Goal: Task Accomplishment & Management: Complete application form

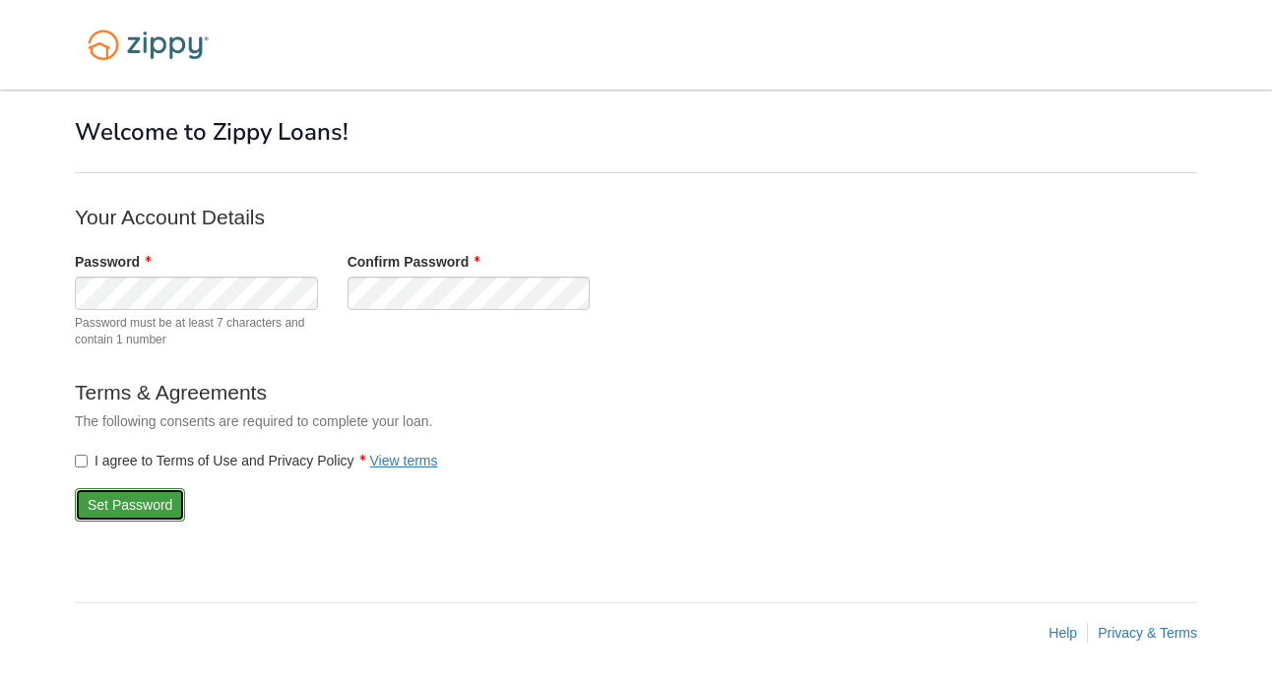
click at [110, 501] on button "Set Password" at bounding box center [130, 504] width 110 height 33
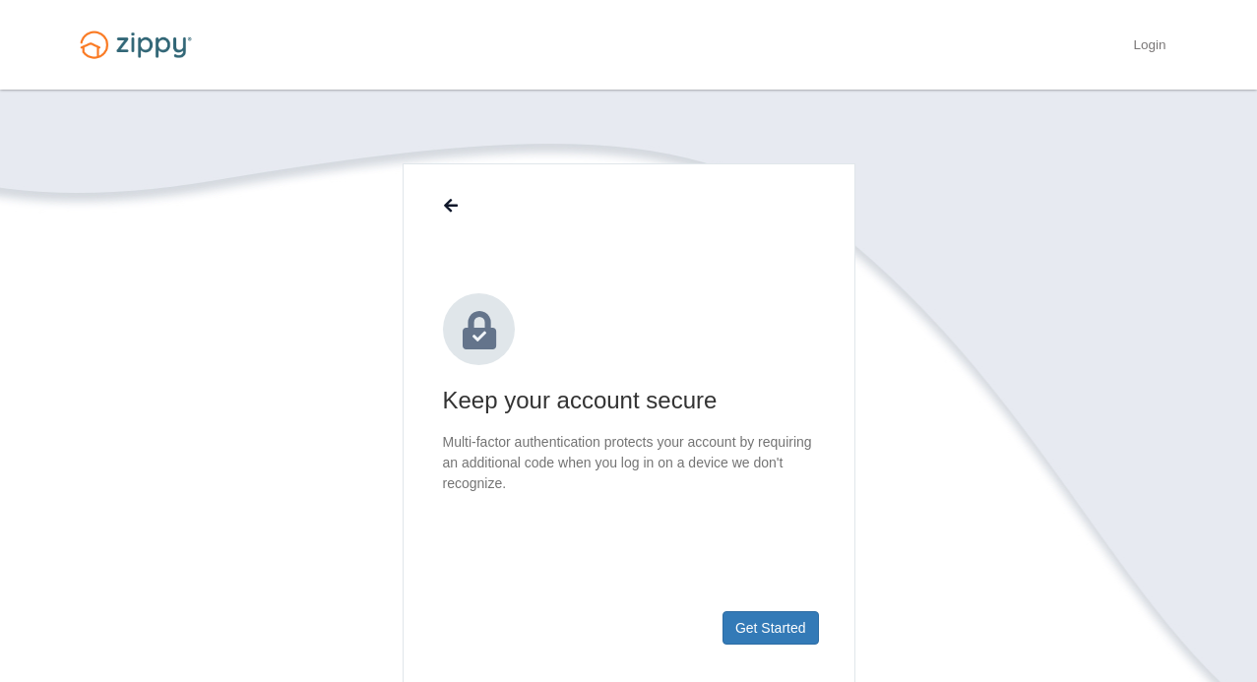
scroll to position [50, 0]
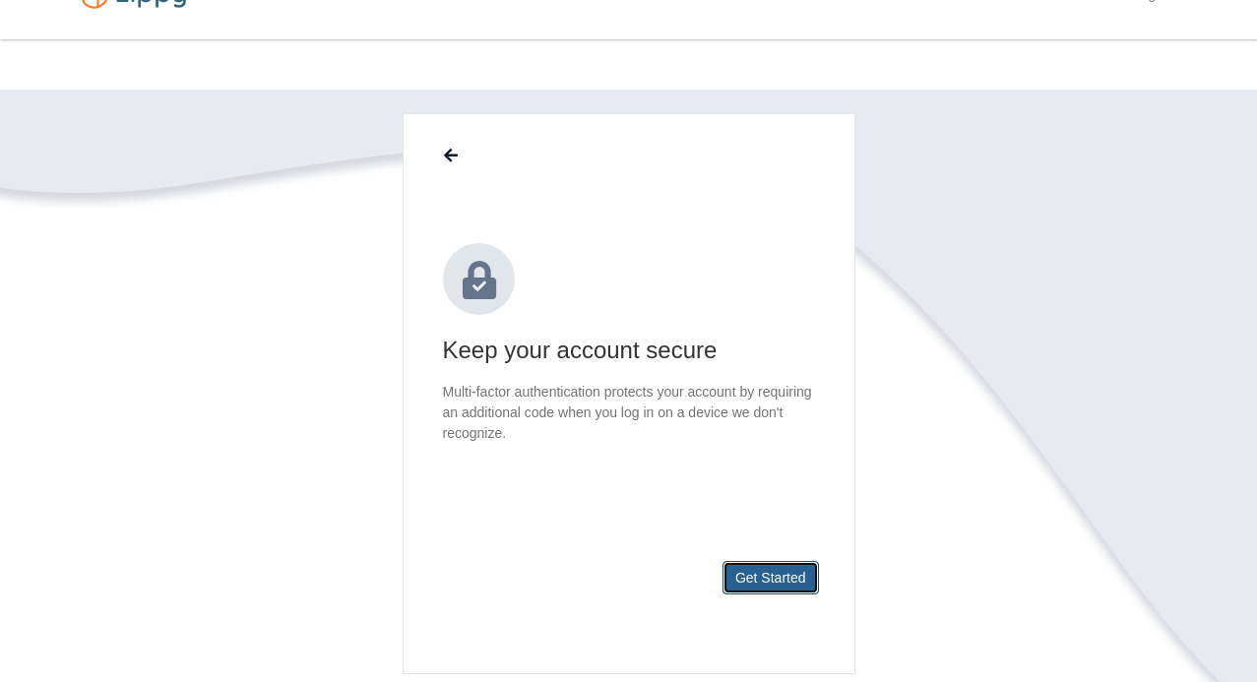
click at [761, 579] on button "Get Started" at bounding box center [770, 577] width 96 height 33
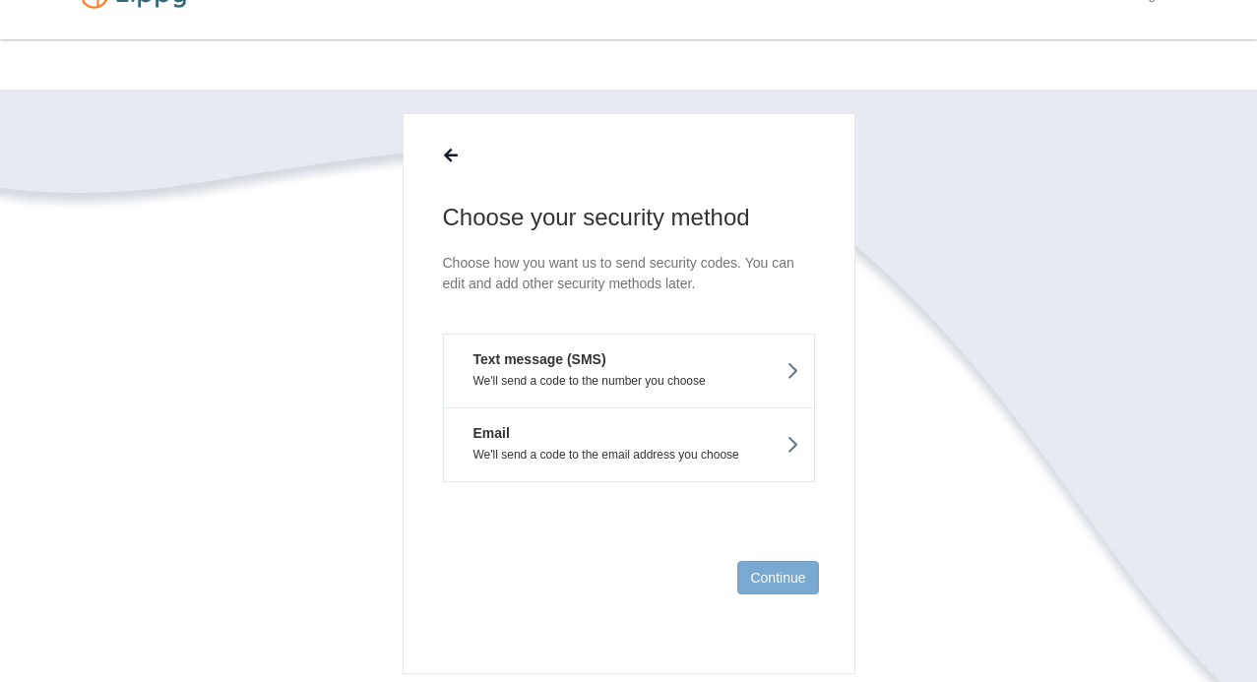
click at [599, 366] on em "Text message (SMS)" at bounding box center [533, 359] width 148 height 20
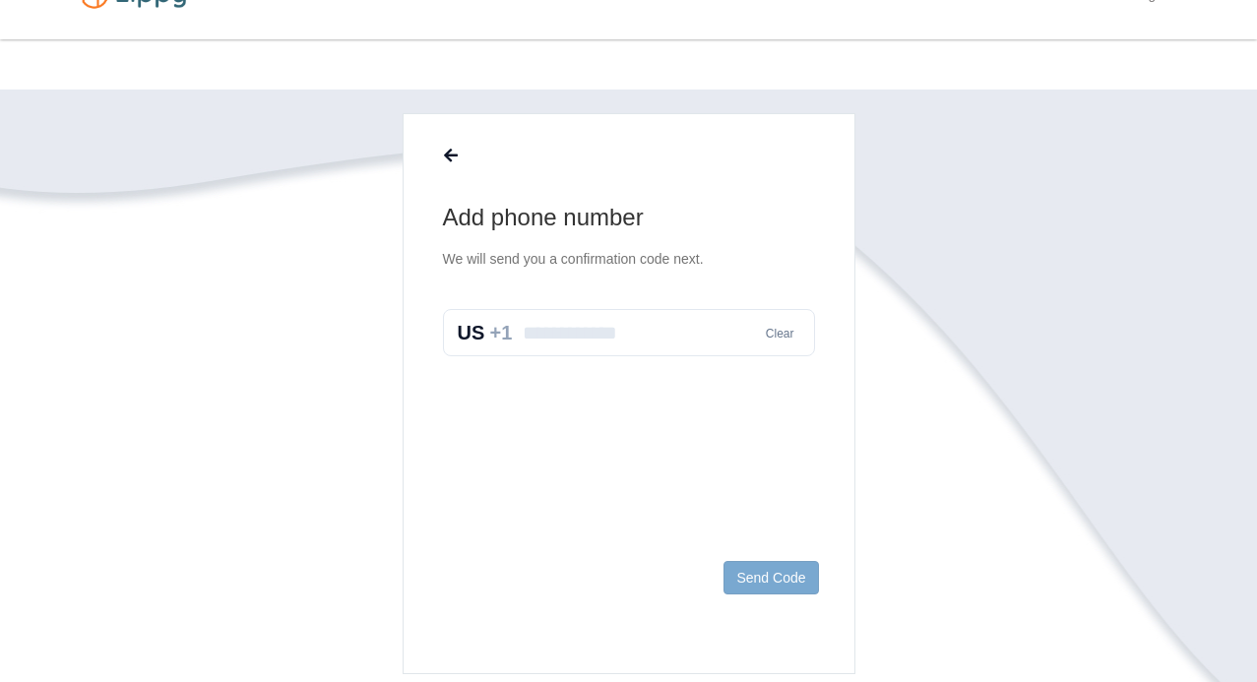
click at [595, 342] on input "text" at bounding box center [629, 332] width 372 height 47
type input "**********"
click at [754, 578] on button "Send Code" at bounding box center [770, 577] width 94 height 33
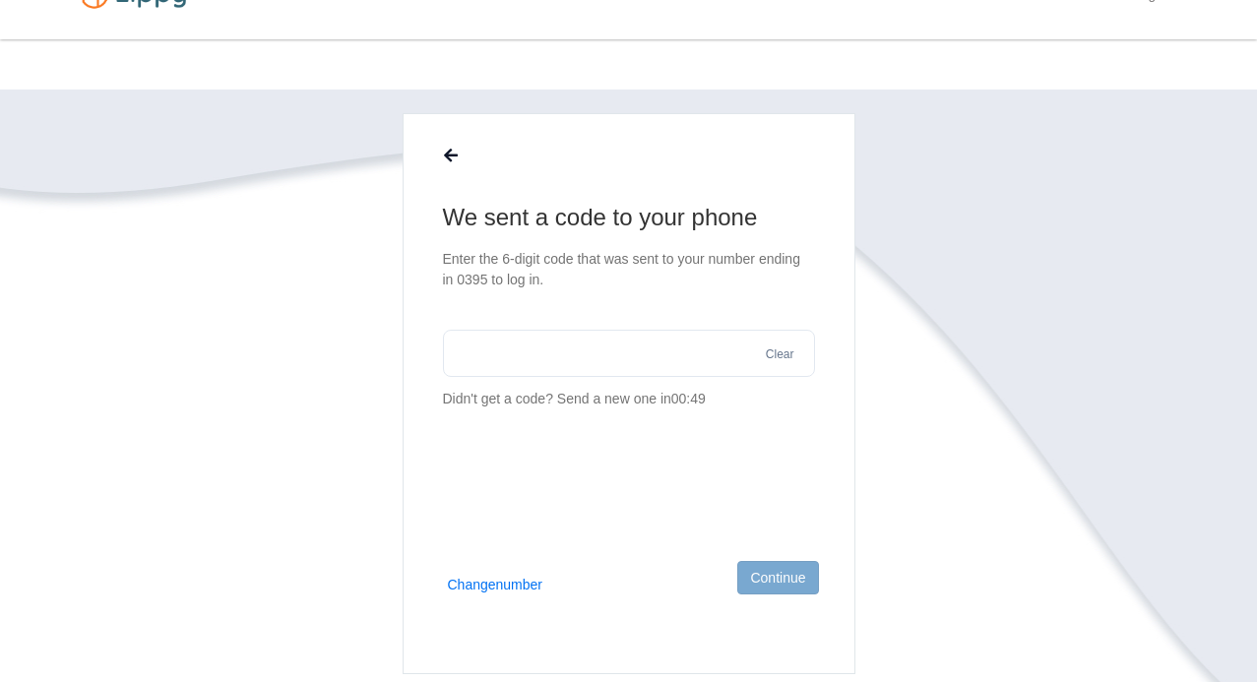
click at [581, 346] on input "text" at bounding box center [629, 353] width 372 height 47
type input "******"
click at [761, 575] on button "Continue" at bounding box center [777, 577] width 81 height 33
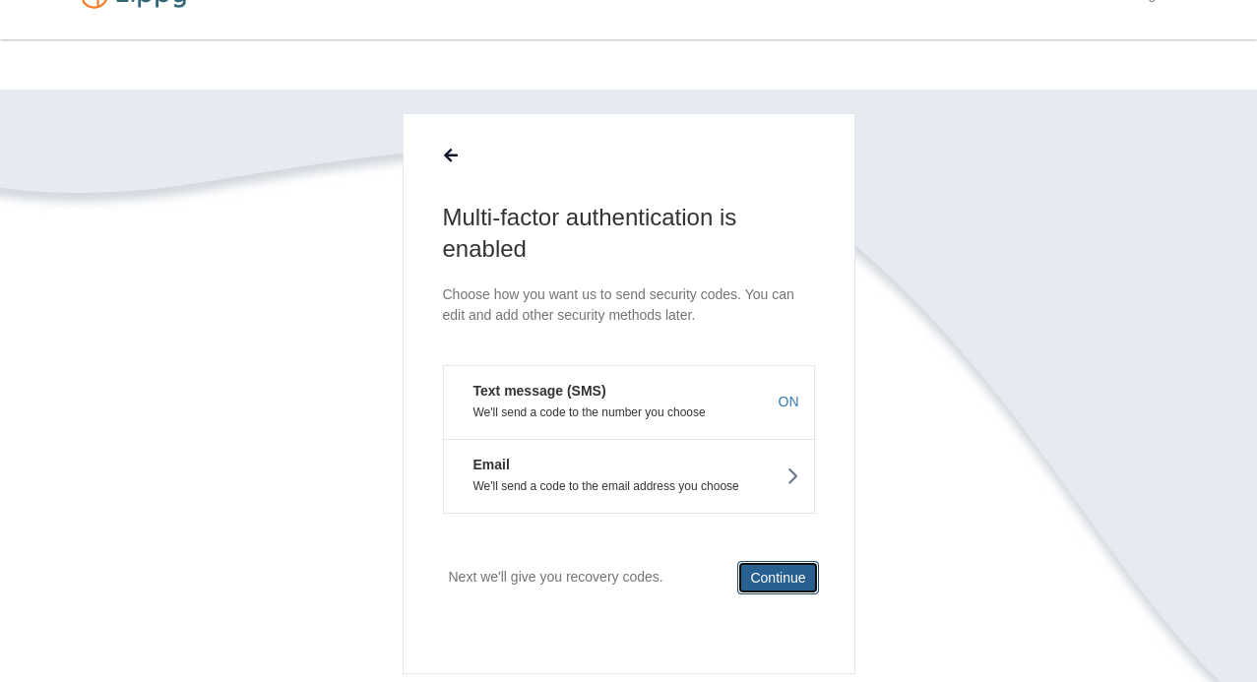
click at [776, 574] on button "Continue" at bounding box center [777, 577] width 81 height 33
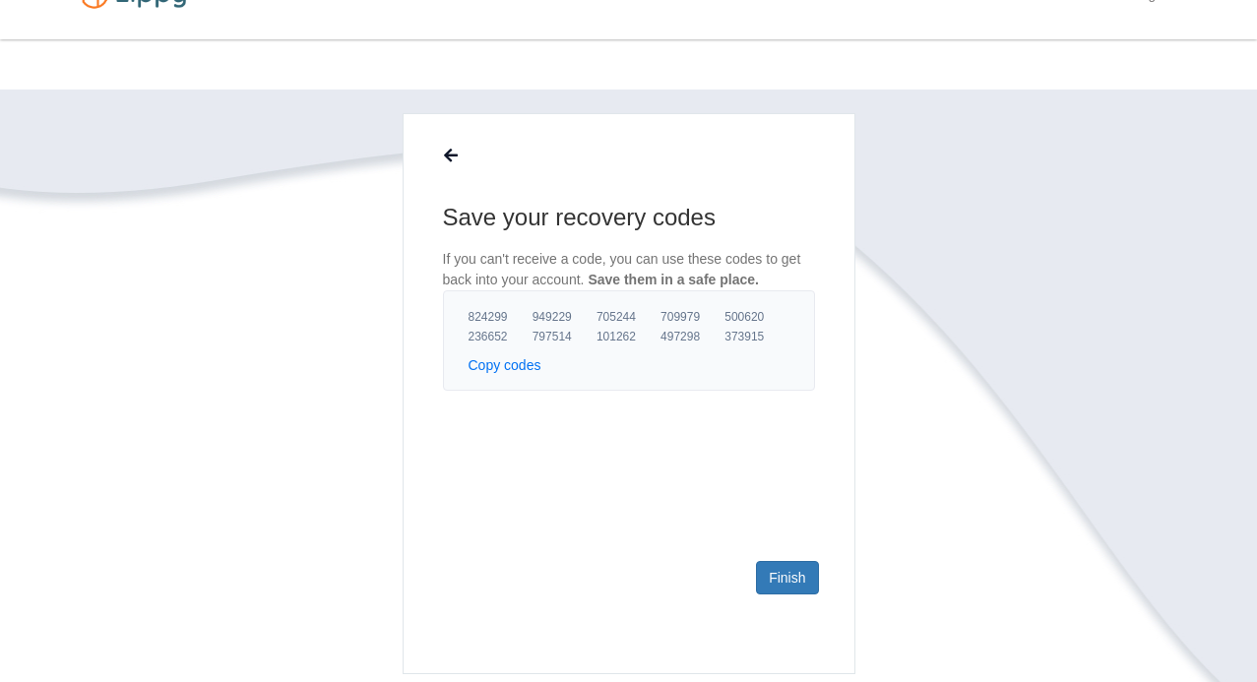
click at [510, 362] on button "Copy codes" at bounding box center [505, 365] width 73 height 20
click at [774, 576] on link "Finish" at bounding box center [787, 577] width 62 height 33
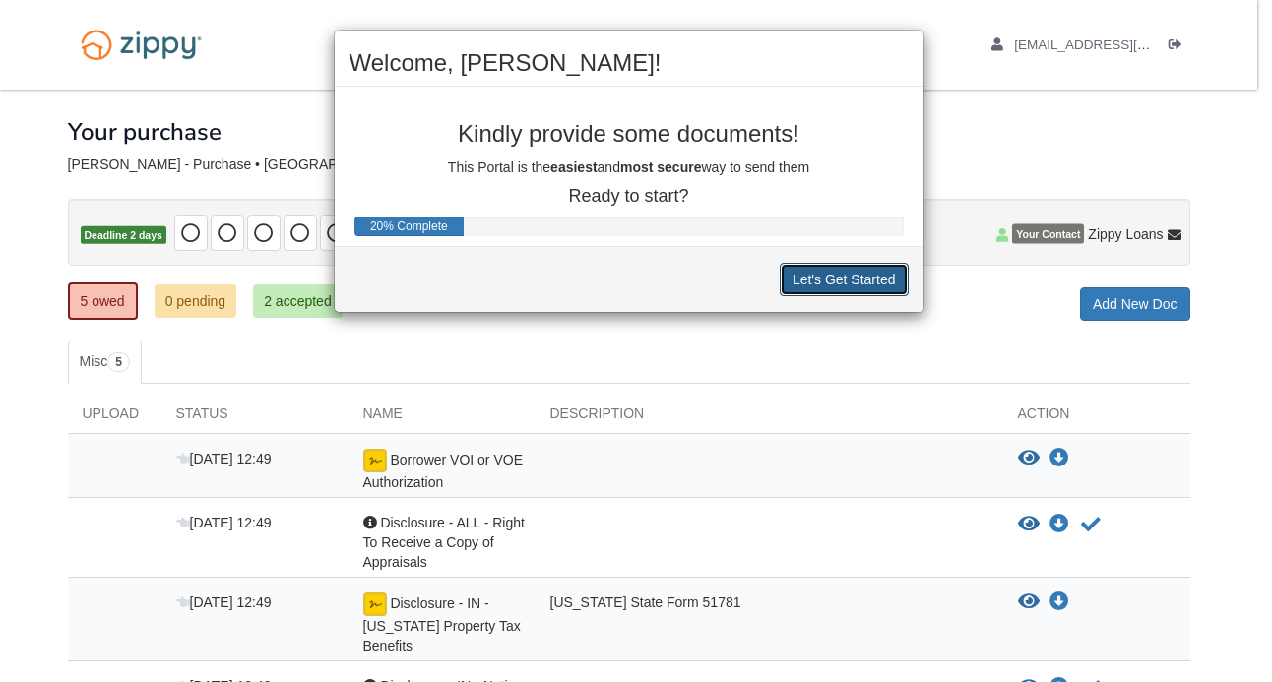
click at [847, 278] on button "Let's Get Started" at bounding box center [844, 279] width 129 height 33
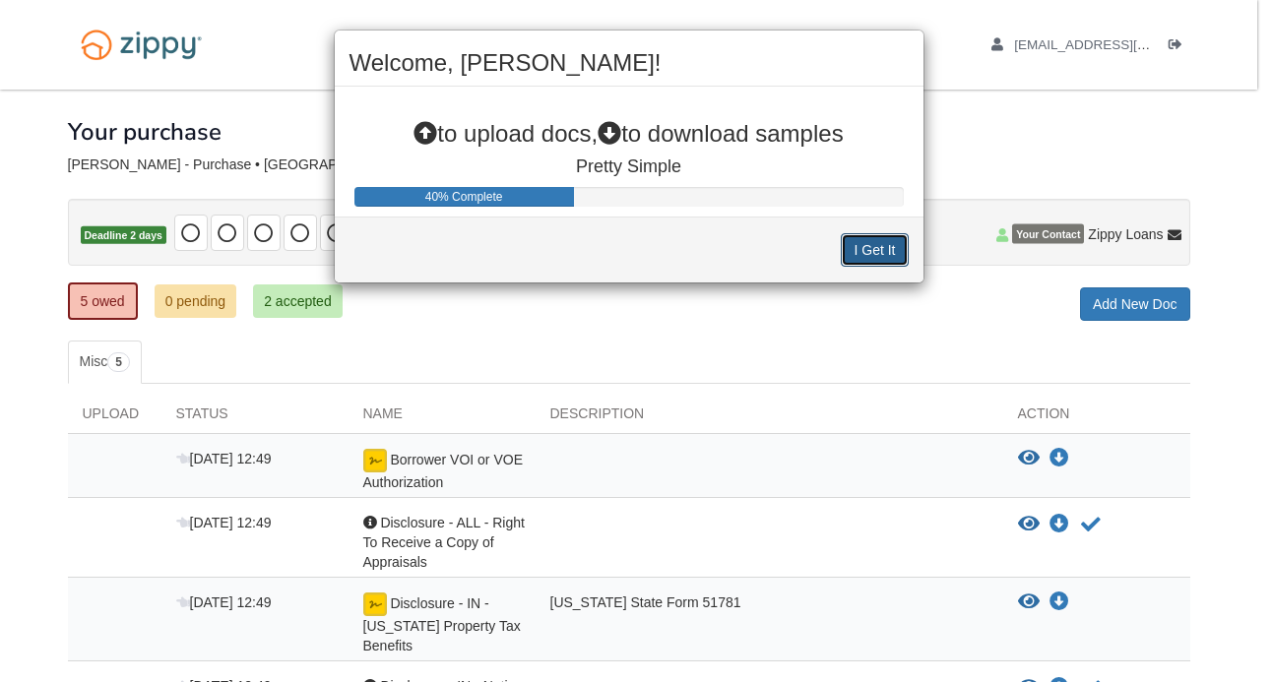
click at [867, 246] on button "I Get It" at bounding box center [874, 249] width 67 height 33
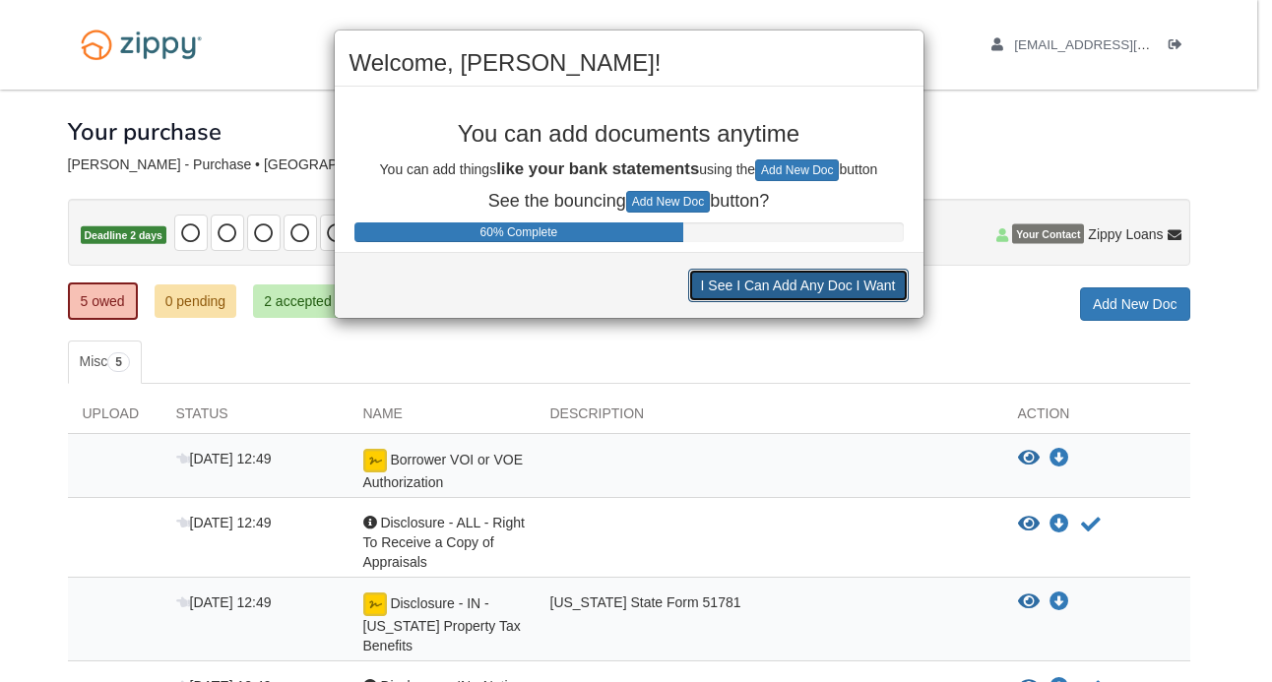
click at [737, 284] on button "I See I Can Add Any Doc I Want" at bounding box center [798, 285] width 220 height 33
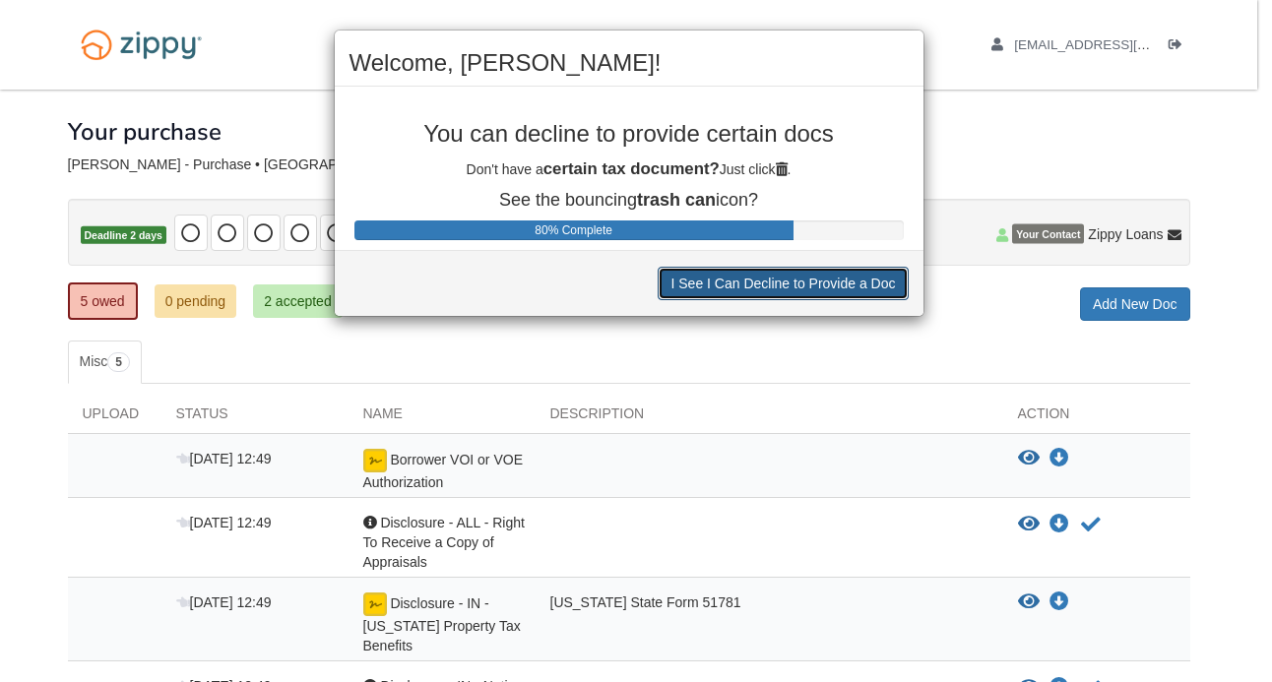
click at [737, 284] on button "I See I Can Decline to Provide a Doc" at bounding box center [782, 283] width 250 height 33
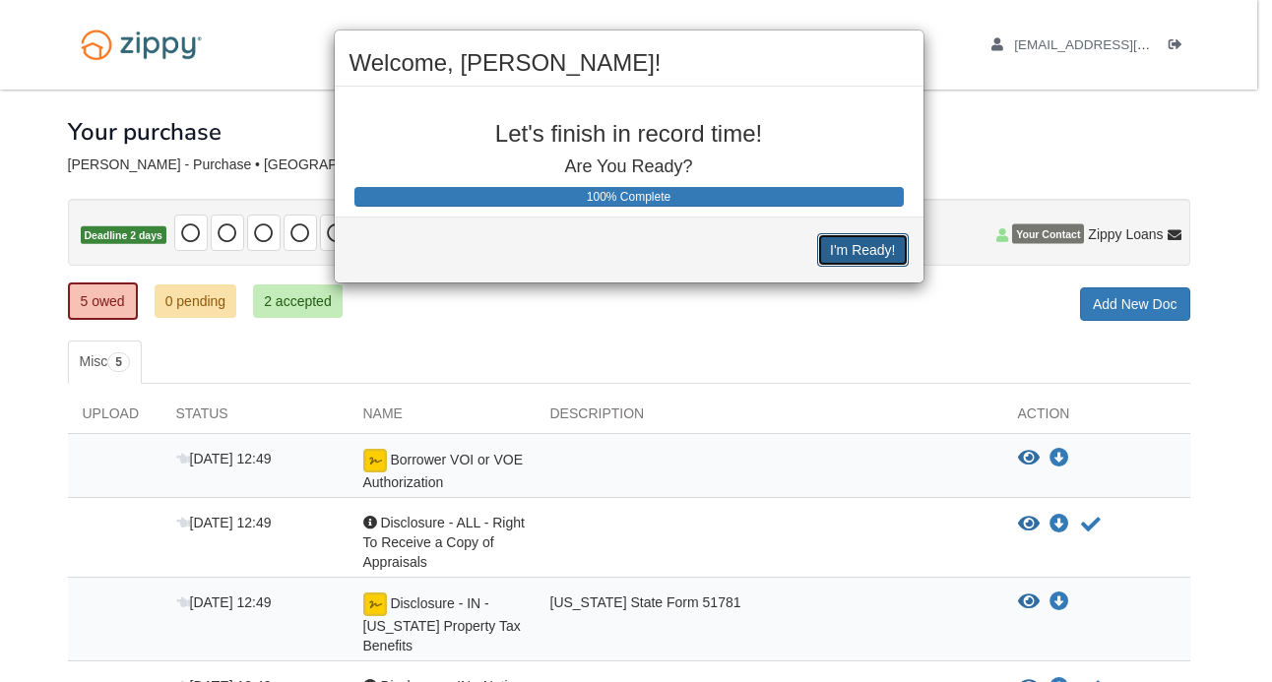
click at [839, 245] on button "I'm Ready!" at bounding box center [862, 249] width 91 height 33
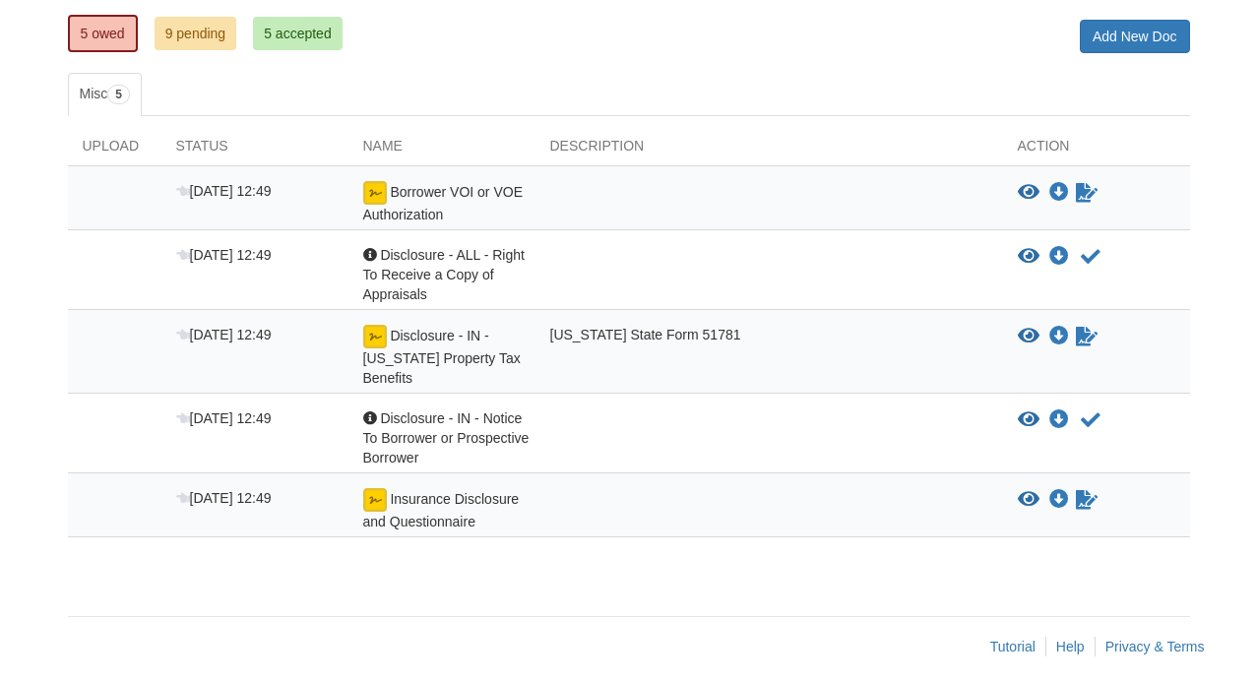
scroll to position [281, 0]
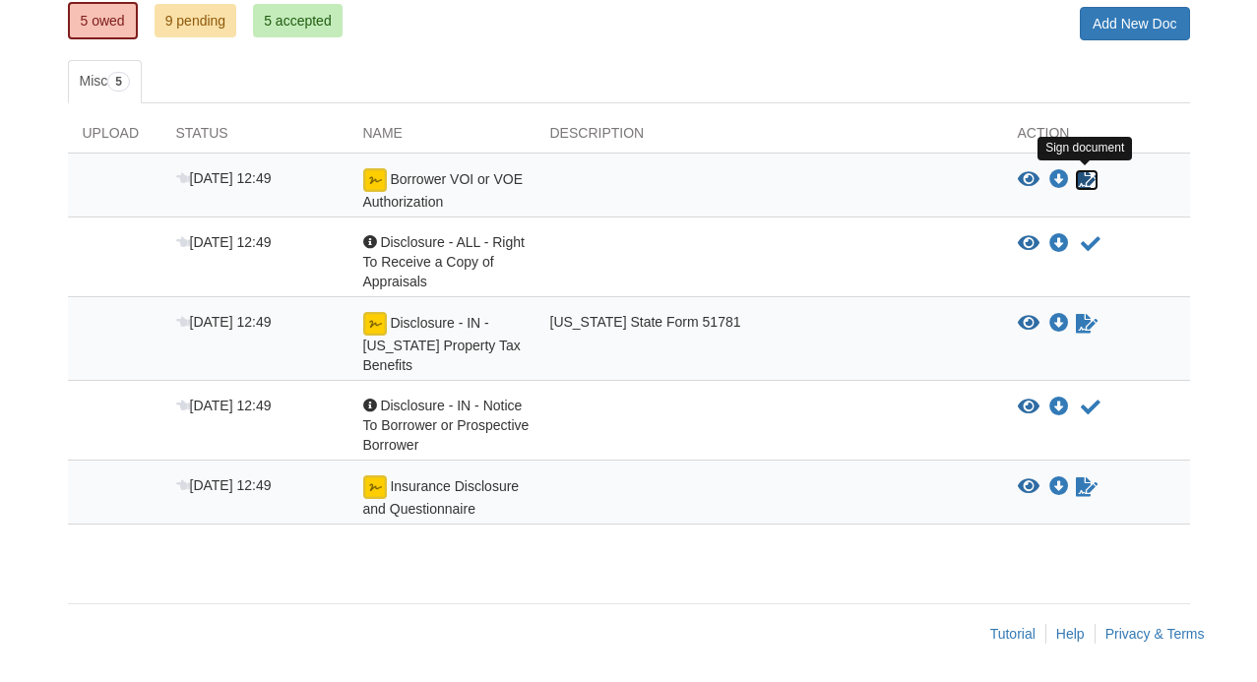
click at [1082, 176] on icon "Sign Form" at bounding box center [1087, 180] width 22 height 20
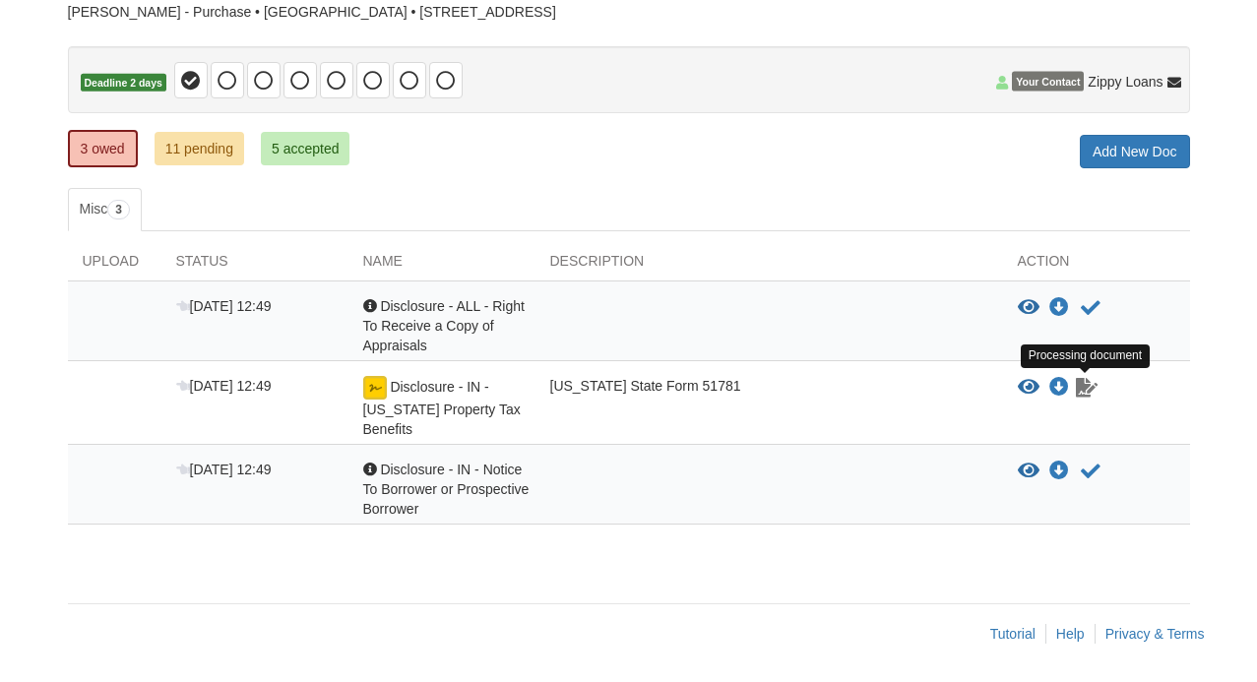
scroll to position [128, 0]
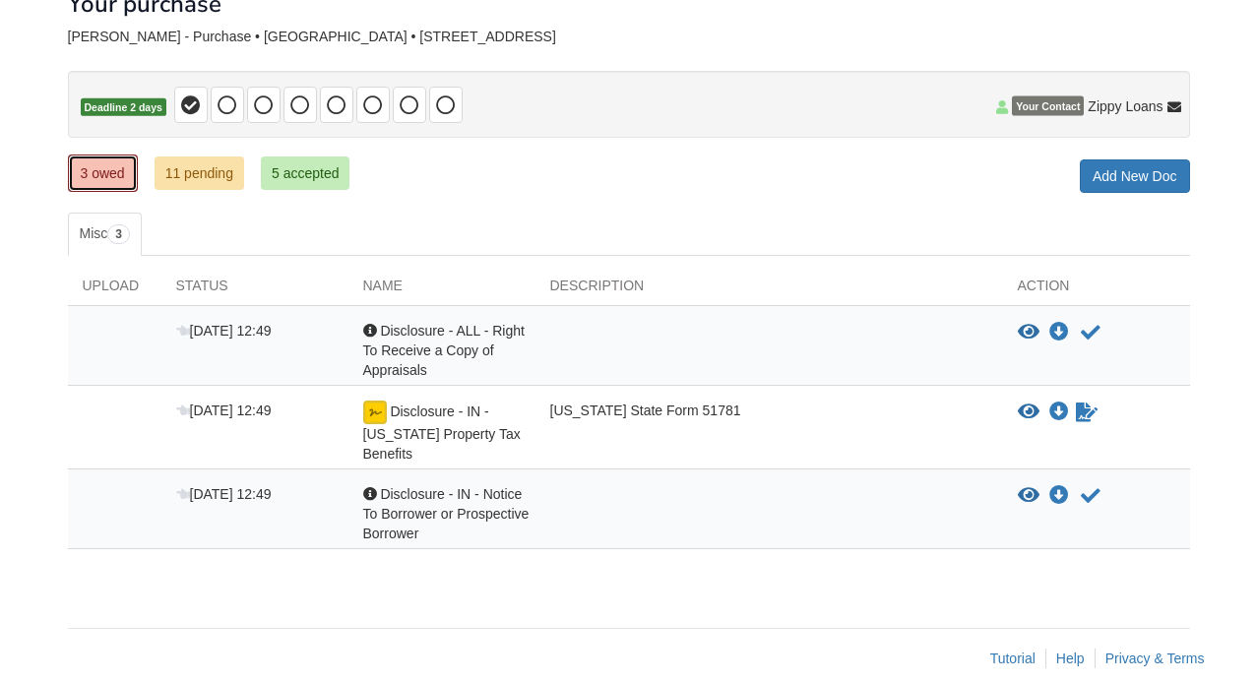
click at [106, 166] on link "3 owed" at bounding box center [103, 173] width 70 height 37
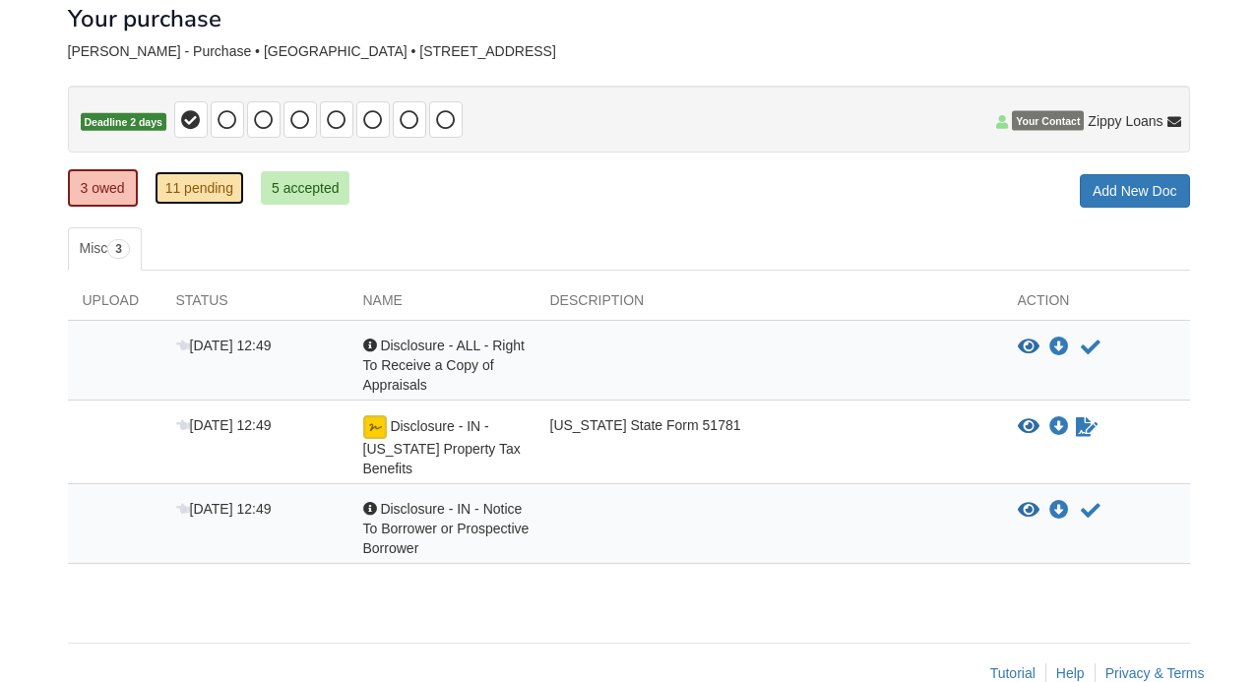
scroll to position [126, 0]
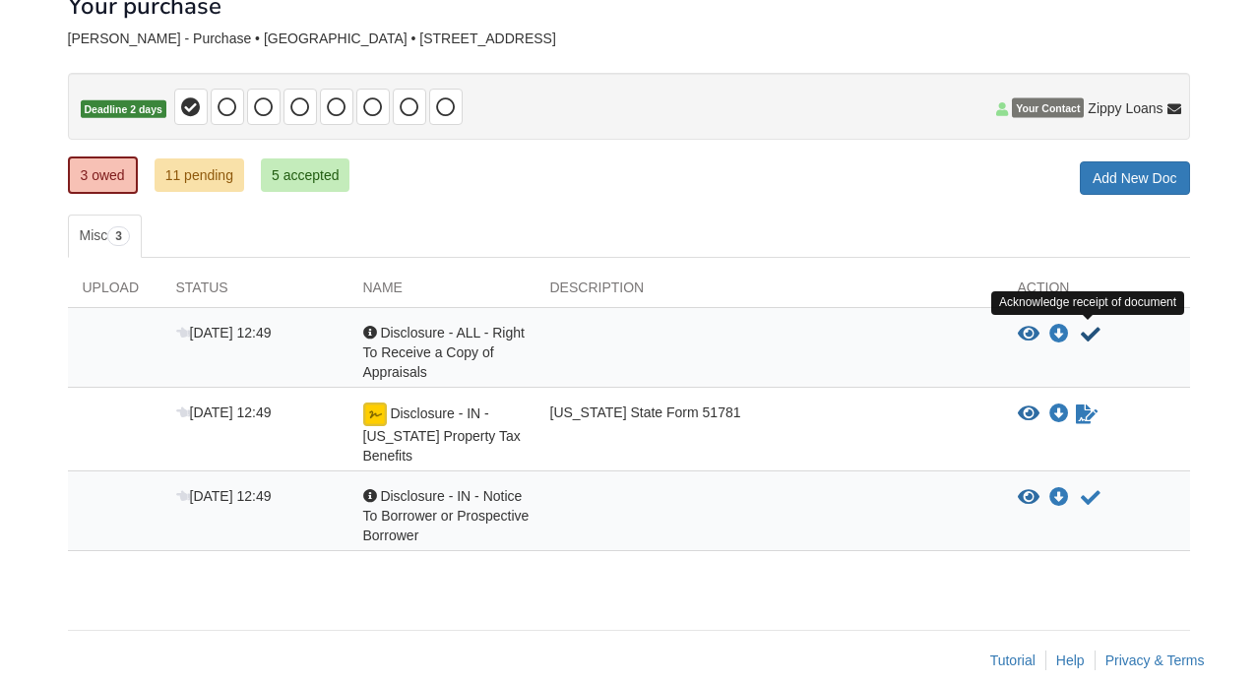
click at [1089, 331] on icon "Acknowledge receipt of document" at bounding box center [1091, 335] width 20 height 20
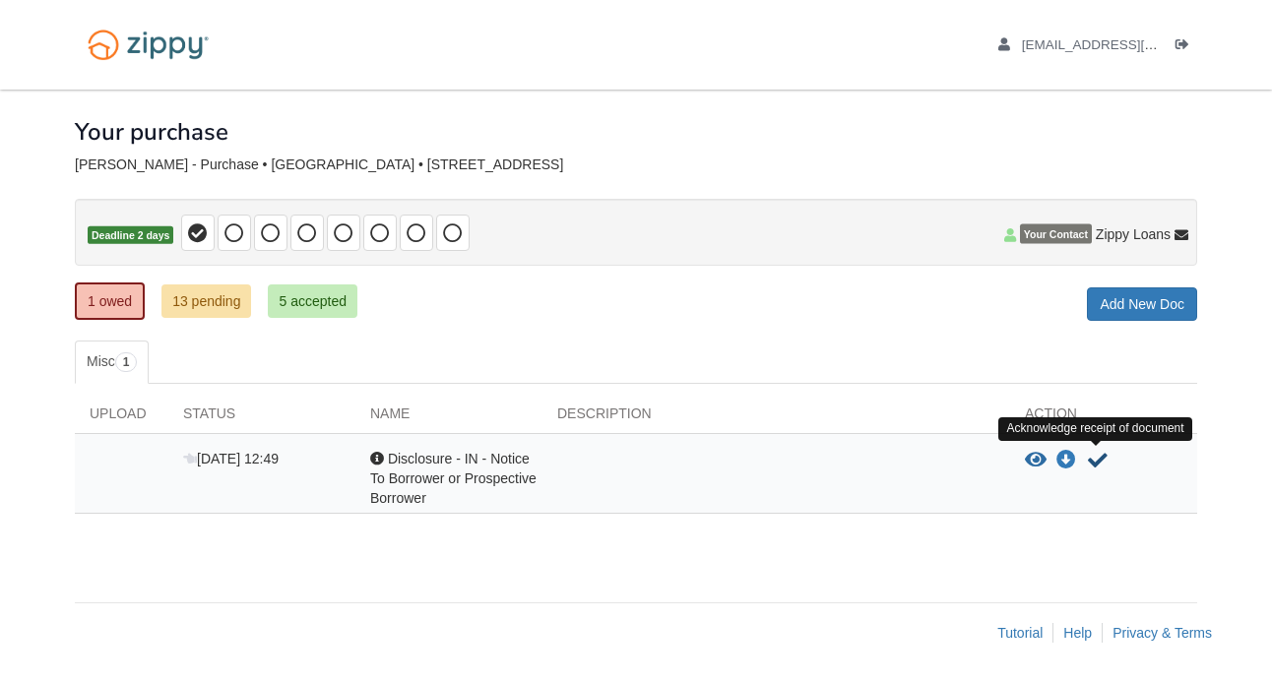
click at [1097, 458] on icon "Acknowledge receipt of document" at bounding box center [1098, 461] width 20 height 20
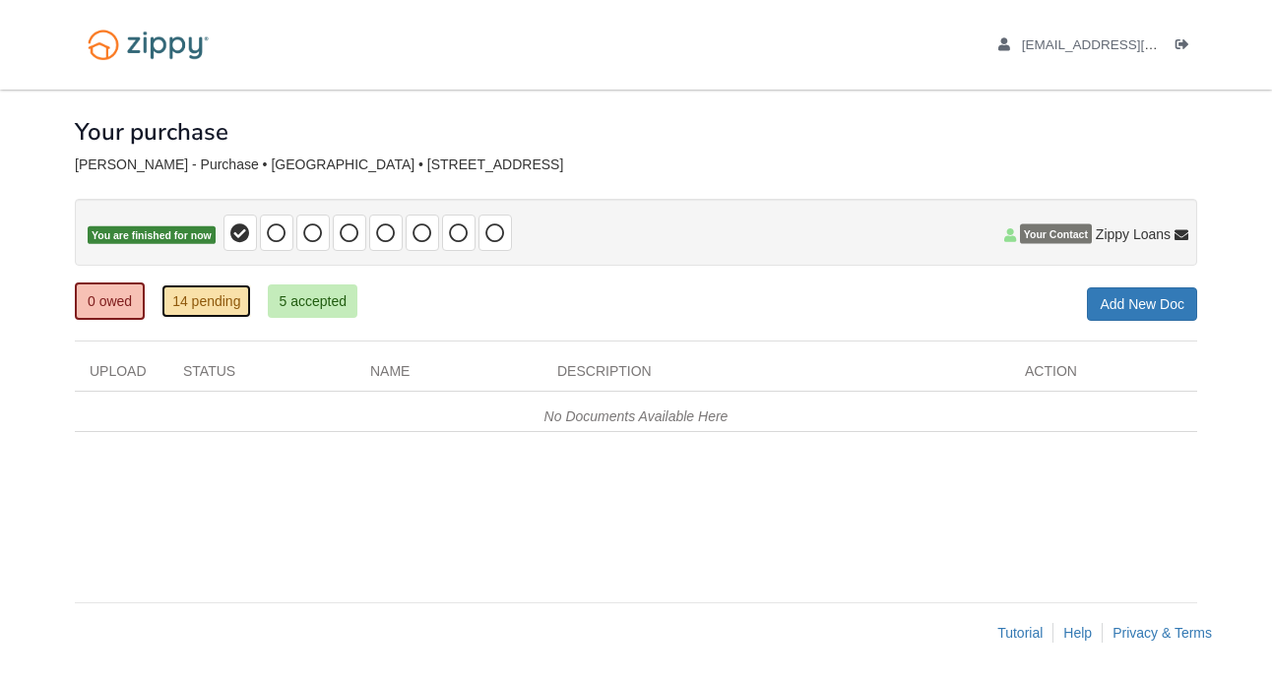
click at [202, 297] on link "14 pending" at bounding box center [206, 300] width 90 height 33
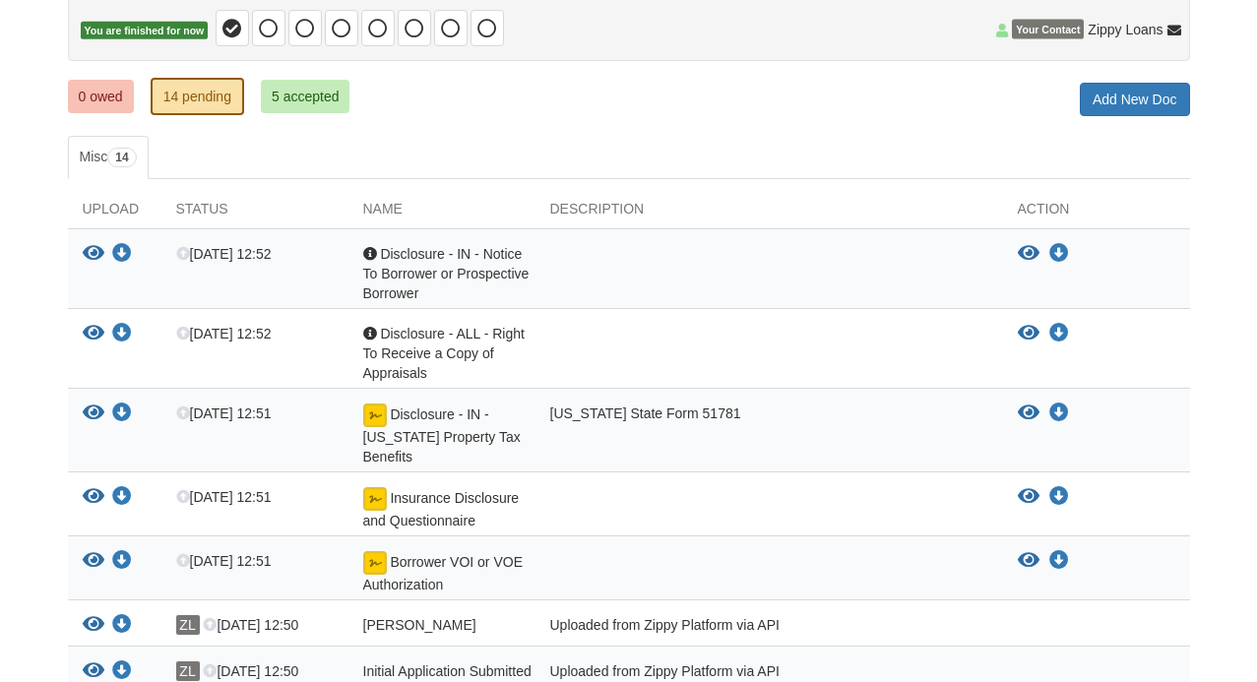
scroll to position [218, 0]
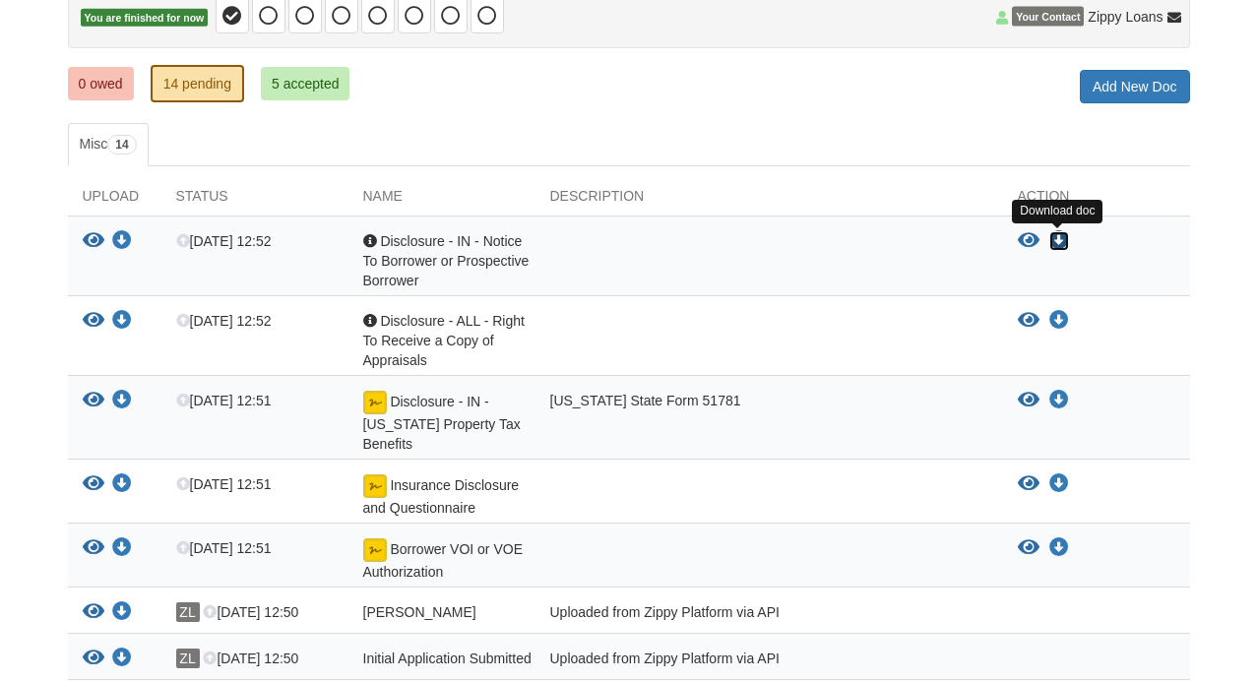
click at [1056, 237] on icon "Download Disclosure - IN - Notice To Borrower or Prospective Borrower" at bounding box center [1059, 241] width 20 height 20
click at [1058, 319] on icon "Download Disclosure - ALL - Right To Receive a Copy of Appraisals" at bounding box center [1059, 321] width 20 height 20
click at [1057, 401] on icon "Download Disclosure - IN - Indiana Property Tax Benefits" at bounding box center [1059, 401] width 20 height 20
click at [1054, 480] on icon "Download Insurance Disclosure and Questionnaire" at bounding box center [1059, 484] width 20 height 20
click at [1057, 547] on icon "Download Borrower VOI or VOE Authorization" at bounding box center [1059, 548] width 20 height 20
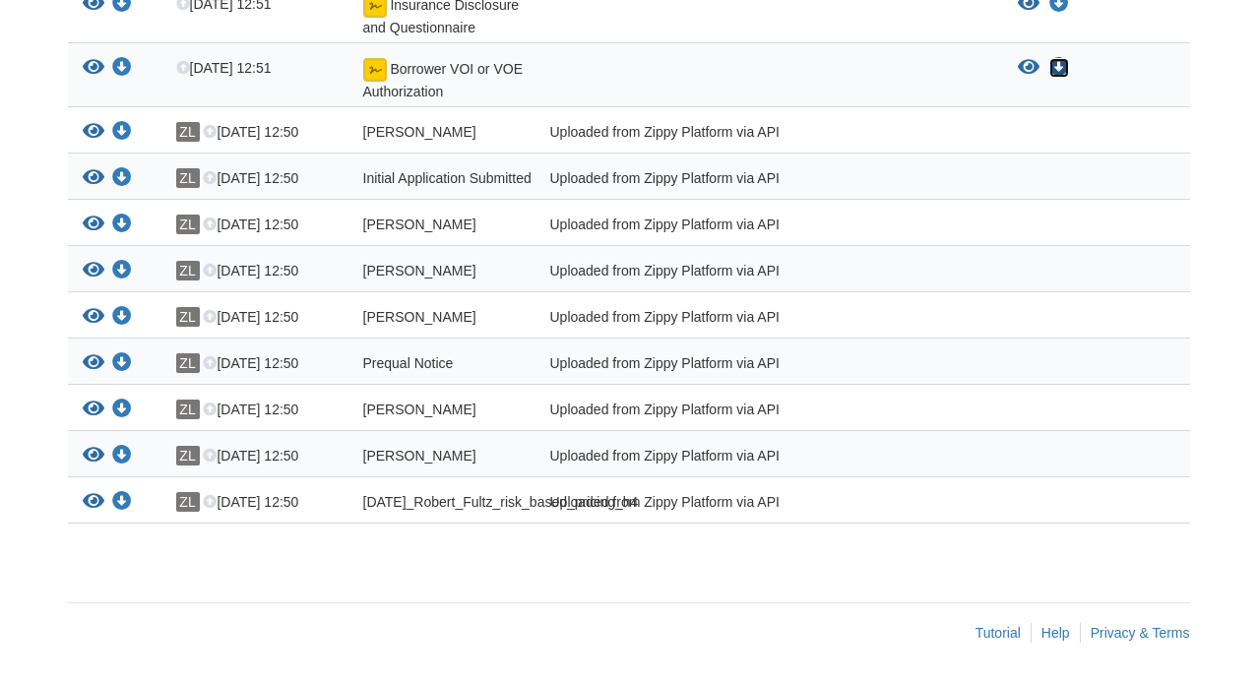
scroll to position [247, 0]
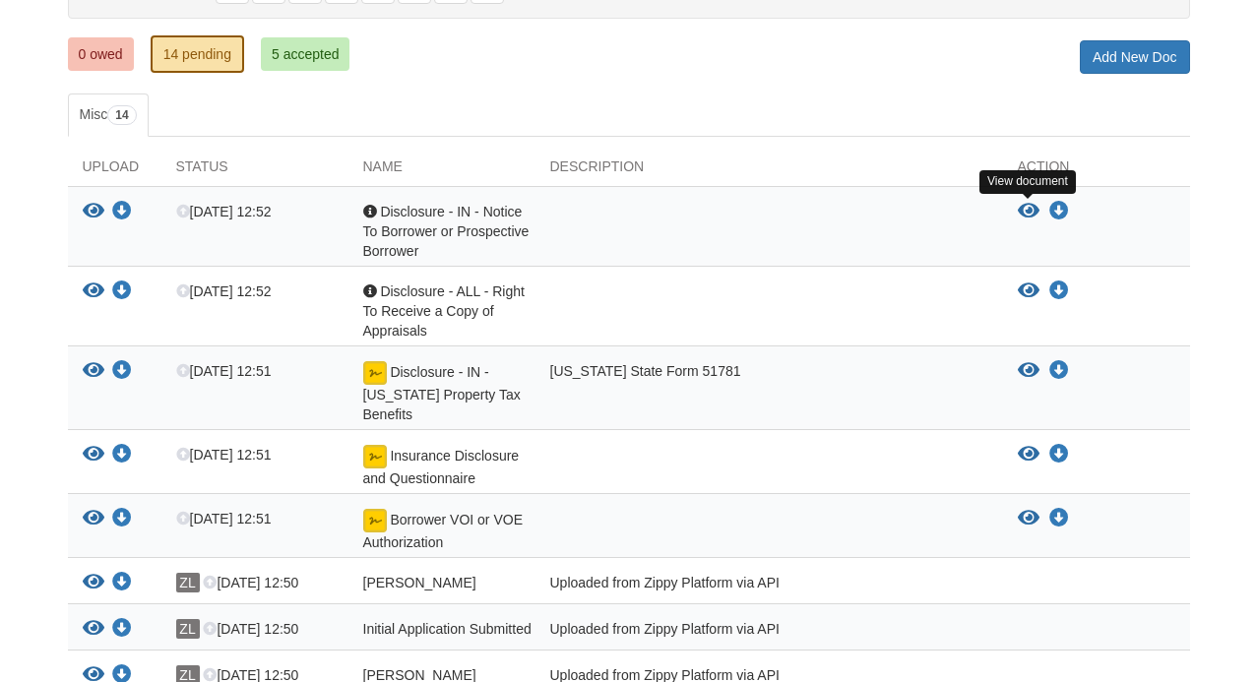
click at [1032, 210] on icon "View Disclosure - IN - Notice To Borrower or Prospective Borrower" at bounding box center [1029, 212] width 22 height 20
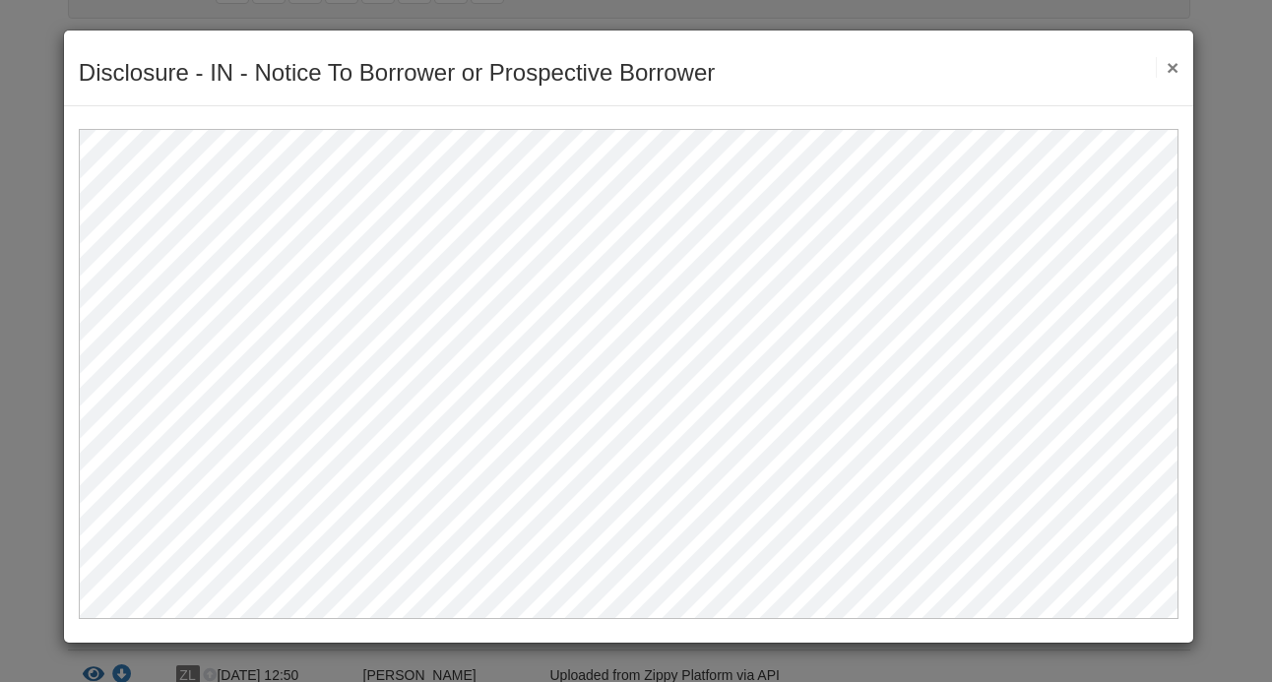
click at [1171, 66] on button "×" at bounding box center [1167, 67] width 23 height 21
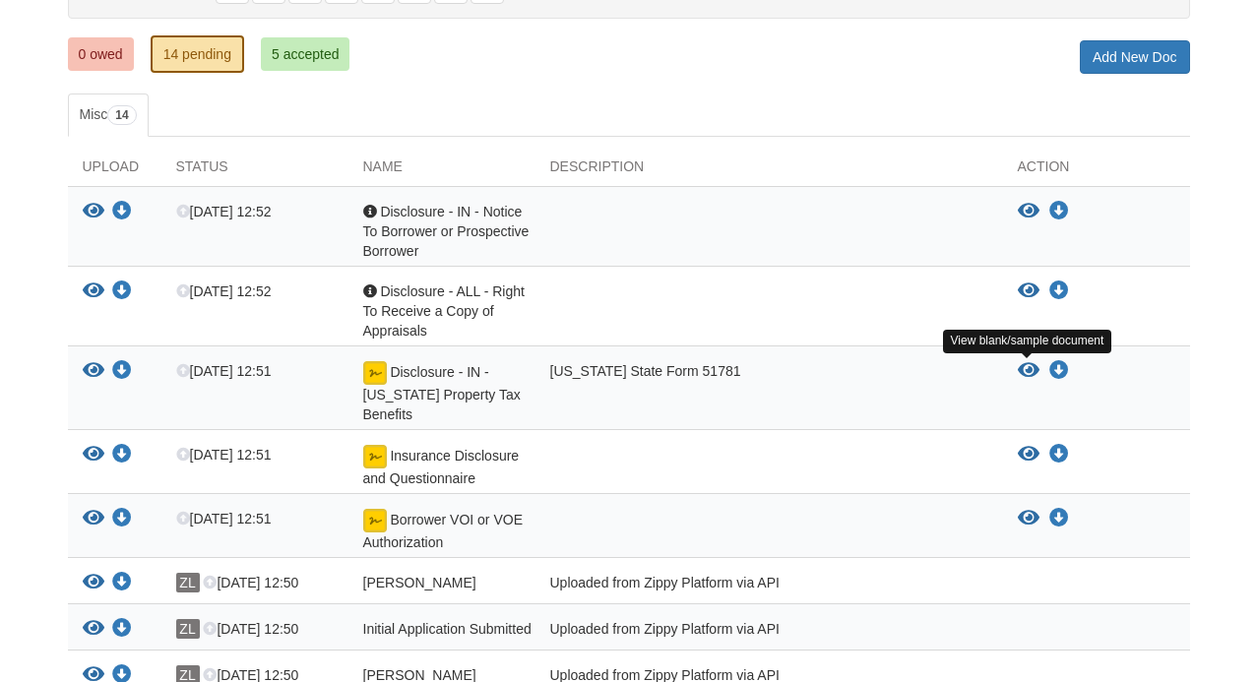
click at [1024, 364] on icon "View Disclosure - IN - Indiana Property Tax Benefits" at bounding box center [1029, 371] width 22 height 20
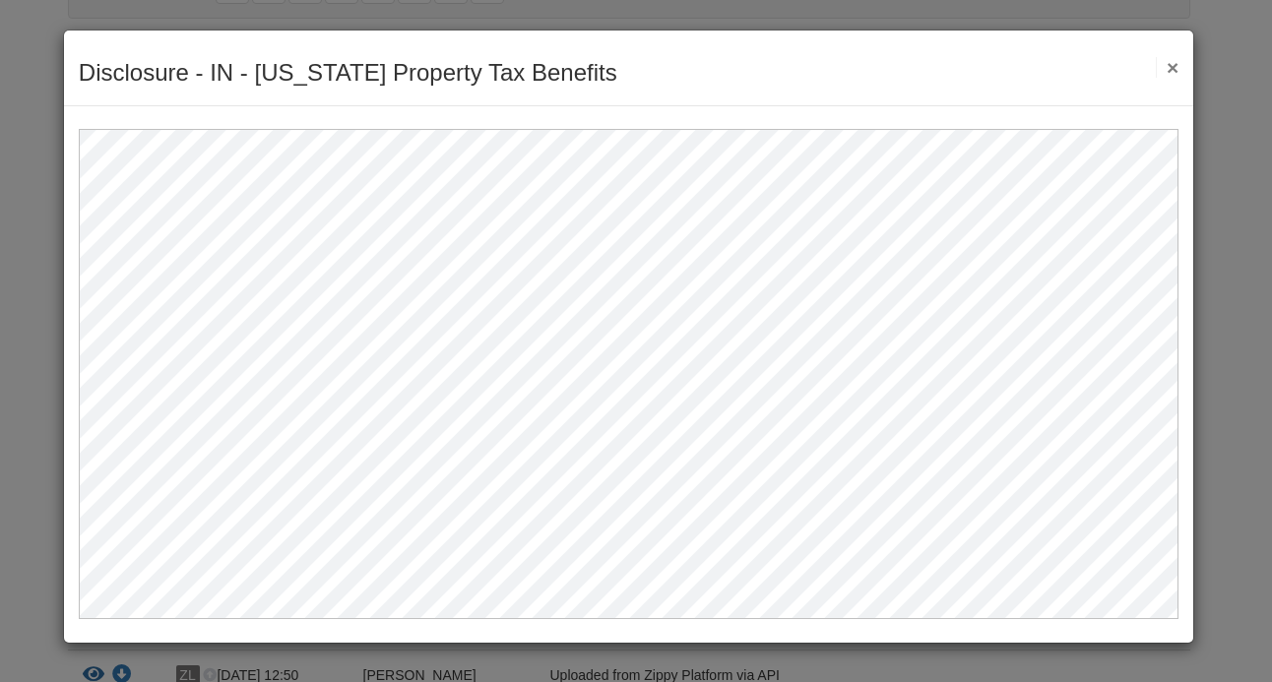
click at [1170, 63] on button "×" at bounding box center [1167, 67] width 23 height 21
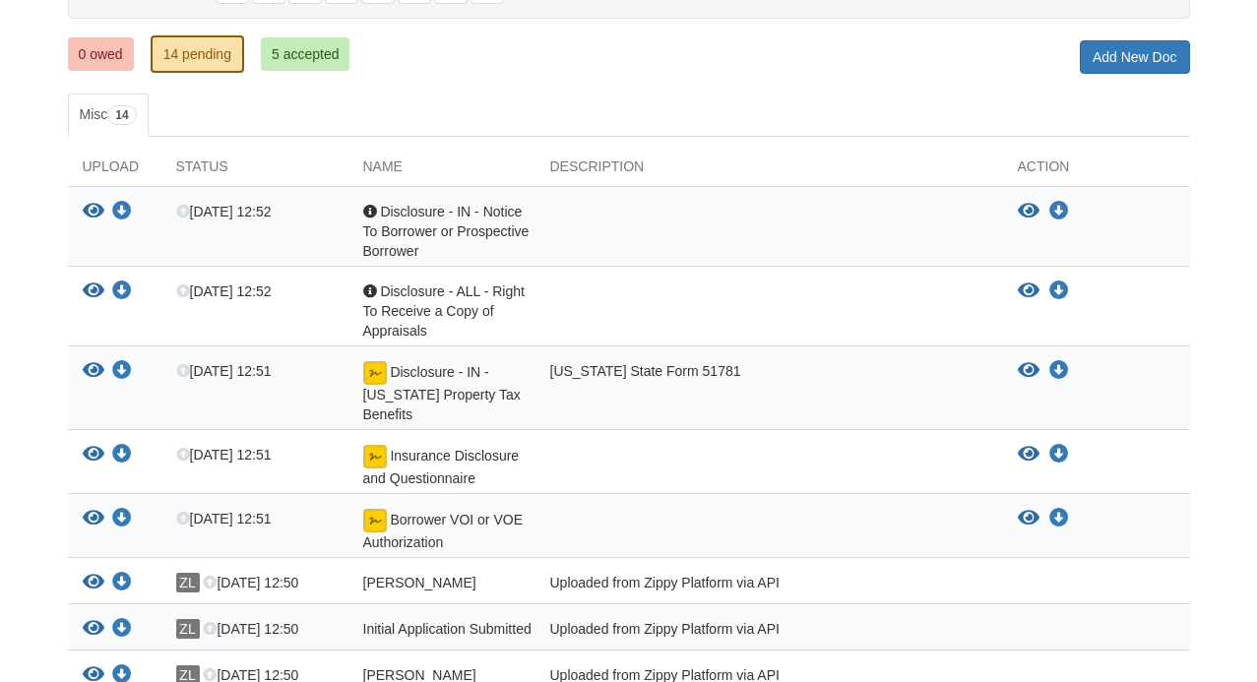
scroll to position [0, 0]
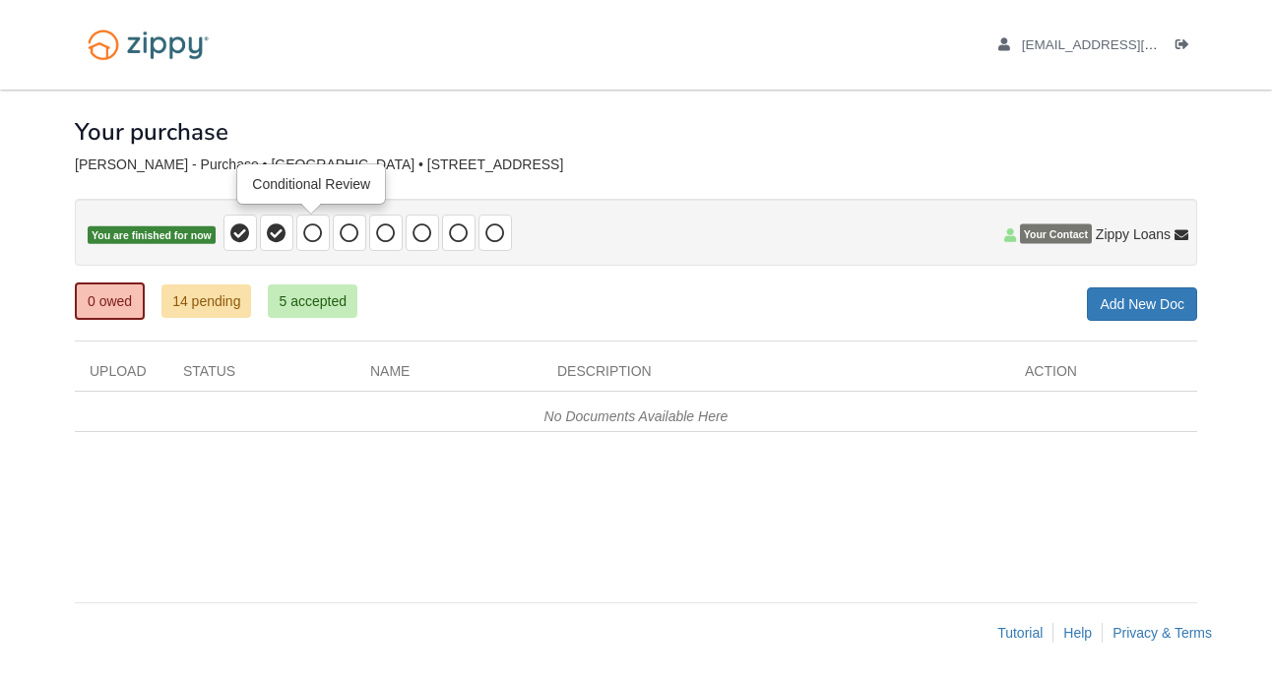
click at [312, 232] on icon at bounding box center [313, 233] width 20 height 20
